Goal: Information Seeking & Learning: Learn about a topic

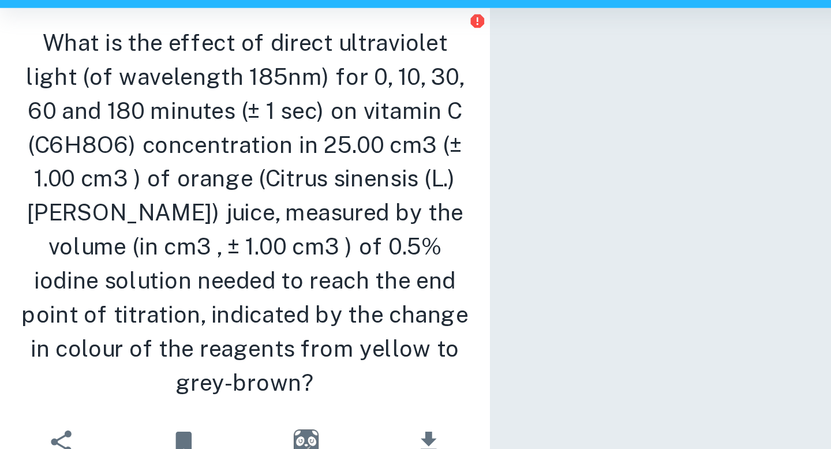
click at [155, 159] on h1 "What is the effect of direct ultraviolet light (of wavelength 185nm) for 0, 10,…" at bounding box center [124, 163] width 231 height 190
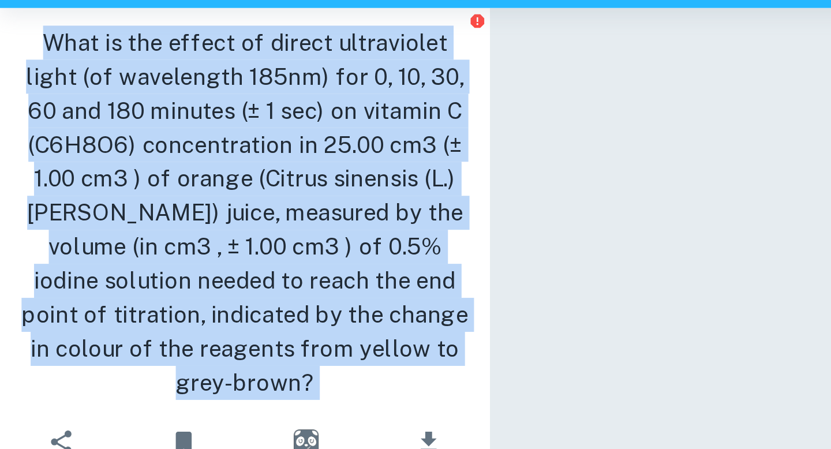
click at [229, 170] on h1 "What is the effect of direct ultraviolet light (of wavelength 185nm) for 0, 10,…" at bounding box center [124, 163] width 231 height 190
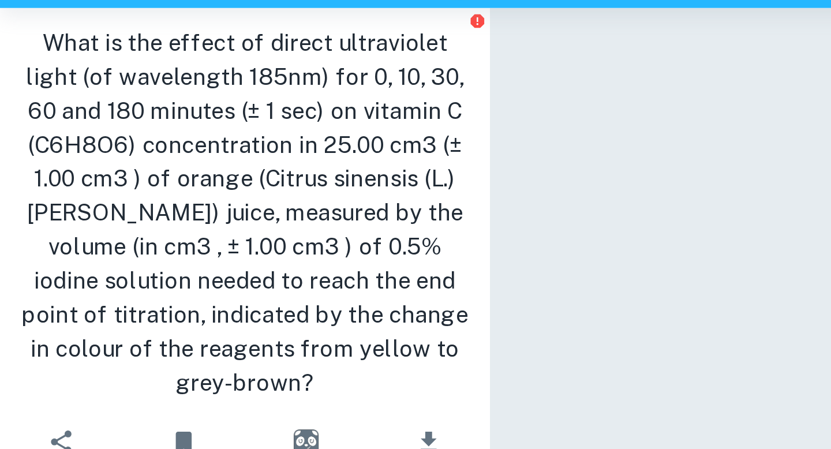
click at [229, 170] on h1 "What is the effect of direct ultraviolet light (of wavelength 185nm) for 0, 10,…" at bounding box center [124, 163] width 231 height 190
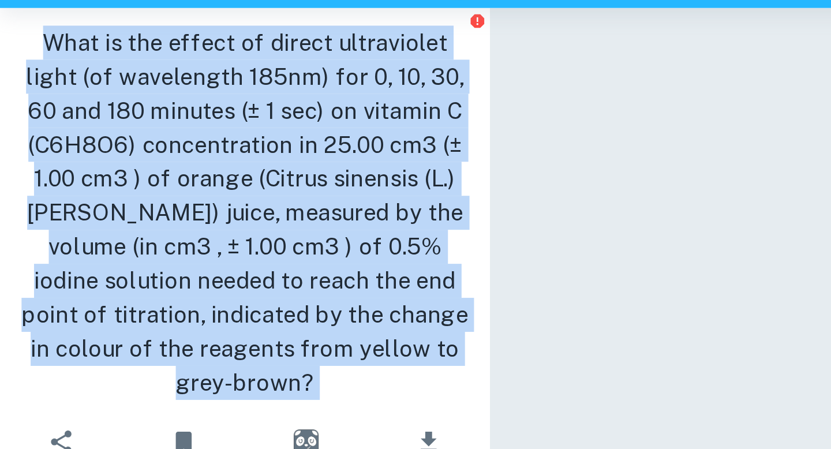
click at [262, 120] on div "Correct Criterion A Choice of the topic and research question is well-justified…" at bounding box center [540, 270] width 582 height 422
